Goal: Browse casually: Explore the website without a specific task or goal

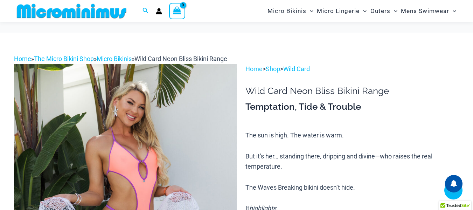
scroll to position [834, 0]
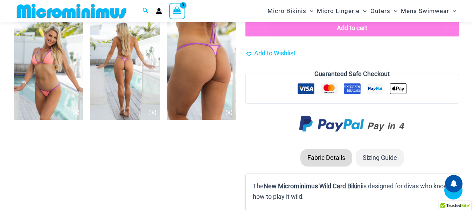
click at [210, 71] on img at bounding box center [201, 68] width 69 height 104
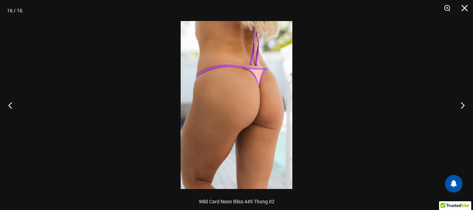
click at [237, 88] on img at bounding box center [237, 105] width 112 height 168
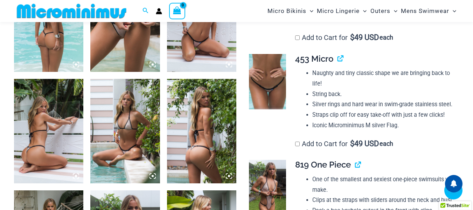
scroll to position [554, 0]
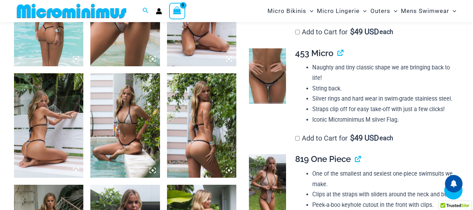
click at [50, 108] on img at bounding box center [48, 125] width 69 height 104
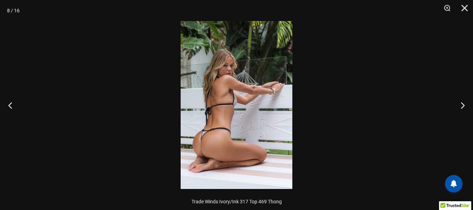
click at [236, 86] on img at bounding box center [237, 105] width 112 height 168
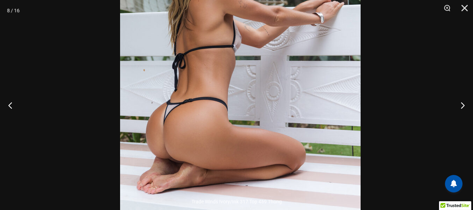
click at [281, 74] on img at bounding box center [240, 48] width 241 height 361
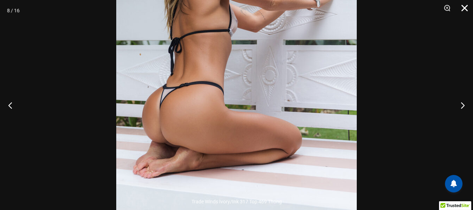
click at [463, 8] on button "Close" at bounding box center [462, 10] width 18 height 21
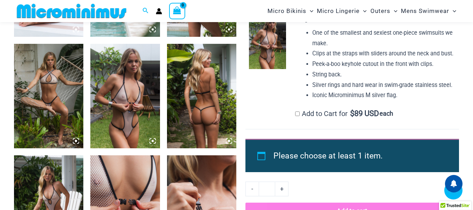
scroll to position [694, 0]
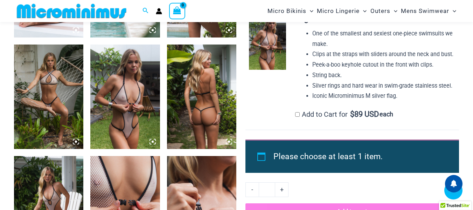
click at [202, 71] on img at bounding box center [201, 96] width 69 height 104
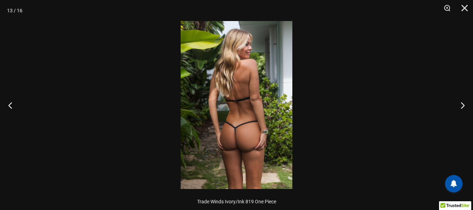
click at [241, 77] on img at bounding box center [237, 105] width 112 height 168
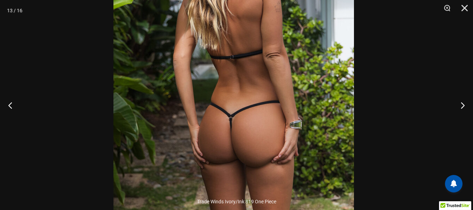
click at [248, 49] on img at bounding box center [233, 66] width 241 height 361
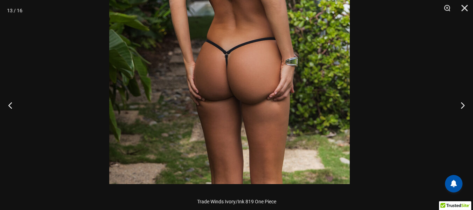
click at [301, 61] on img at bounding box center [229, 3] width 241 height 361
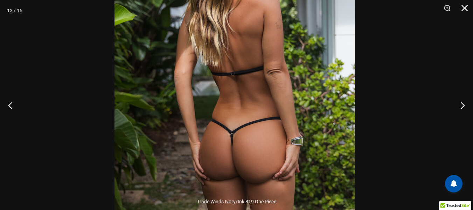
click at [306, 165] on img at bounding box center [234, 83] width 241 height 361
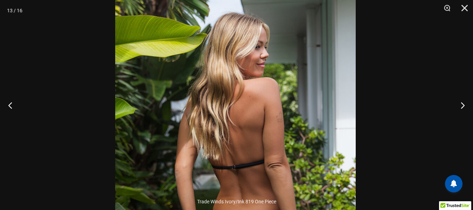
click at [315, 117] on img at bounding box center [235, 176] width 241 height 361
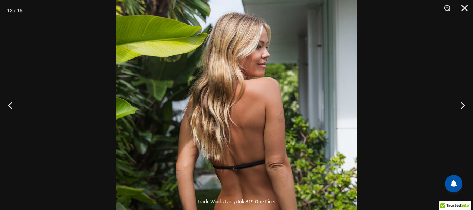
click at [301, 41] on img at bounding box center [236, 176] width 241 height 361
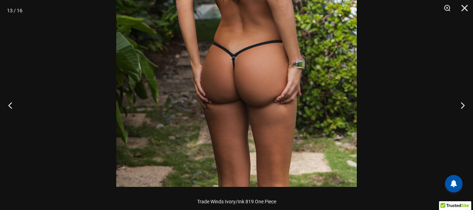
click at [279, 74] on img at bounding box center [236, 6] width 241 height 361
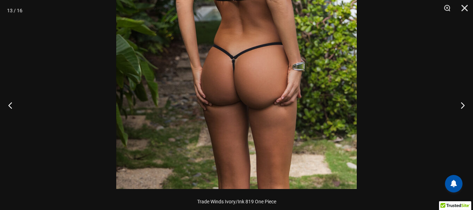
click at [277, 141] on img at bounding box center [236, 8] width 241 height 361
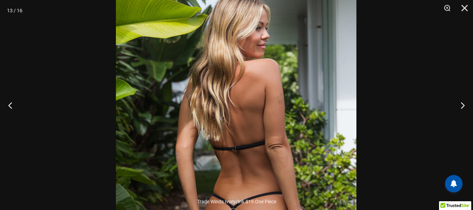
click at [279, 84] on img at bounding box center [236, 157] width 241 height 361
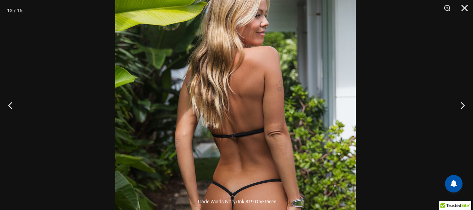
click at [312, 58] on img at bounding box center [235, 145] width 241 height 361
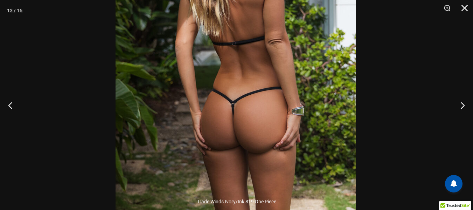
click at [312, 86] on img at bounding box center [236, 53] width 241 height 361
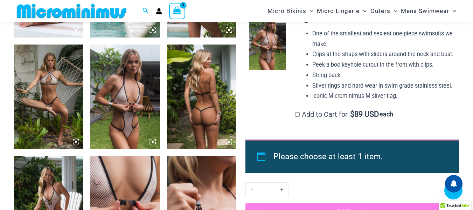
click at [117, 88] on img at bounding box center [124, 96] width 69 height 104
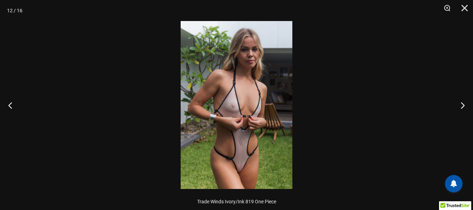
click at [247, 86] on img at bounding box center [237, 105] width 112 height 168
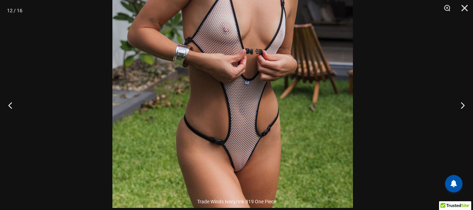
click at [305, 30] on img at bounding box center [232, 27] width 241 height 361
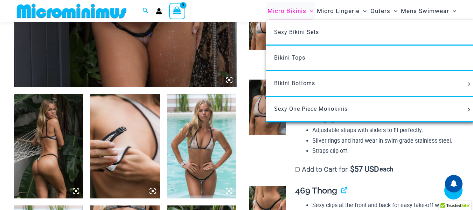
scroll to position [309, 0]
